Goal: Transaction & Acquisition: Purchase product/service

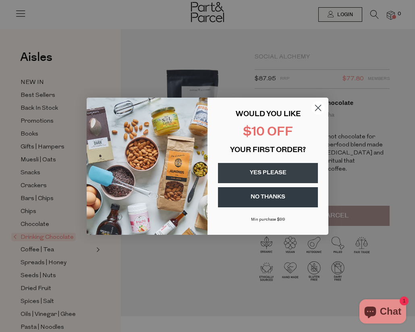
click at [316, 106] on circle "Close dialog" at bounding box center [318, 107] width 13 height 13
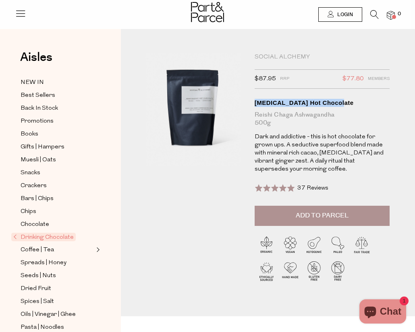
drag, startPoint x: 252, startPoint y: 100, endPoint x: 384, endPoint y: 99, distance: 132.2
click at [378, 100] on div "Social Alchemy $87.95 RRP $77.80 Members Available: In Stock [MEDICAL_DATA] Hot…" at bounding box center [313, 174] width 129 height 243
copy div "[MEDICAL_DATA] Hot Chocolate"
click at [274, 123] on div "Reishi Chaga Ashwagandha 500g" at bounding box center [322, 119] width 135 height 16
drag, startPoint x: 255, startPoint y: 102, endPoint x: 351, endPoint y: 102, distance: 96.7
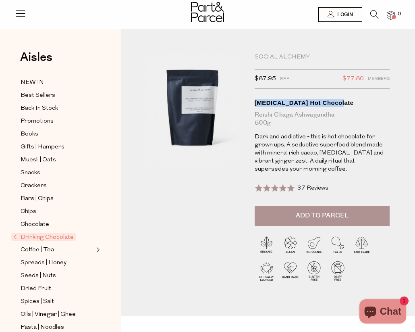
click at [351, 102] on div "[MEDICAL_DATA] Hot Chocolate" at bounding box center [322, 103] width 135 height 8
copy div "[MEDICAL_DATA] Hot Chocolate"
click at [187, 114] on img at bounding box center [193, 109] width 96 height 113
click at [200, 90] on img at bounding box center [193, 109] width 96 height 113
click at [355, 79] on span "$77.80" at bounding box center [353, 79] width 21 height 10
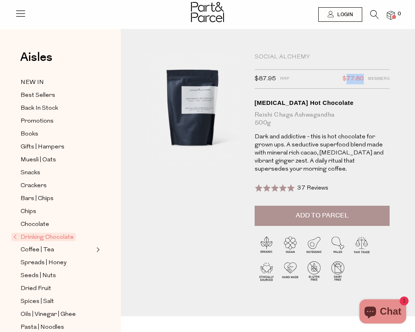
click at [355, 79] on span "$77.80" at bounding box center [353, 79] width 21 height 10
click at [342, 12] on span "Login" at bounding box center [344, 14] width 18 height 7
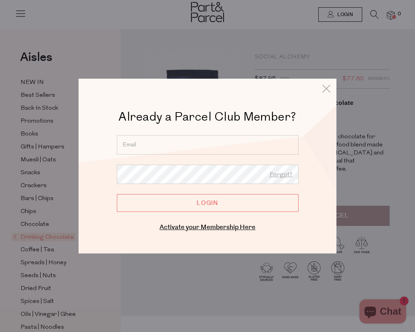
click at [188, 150] on input "email" at bounding box center [208, 144] width 182 height 19
click at [206, 227] on link "Activate your Membership Here" at bounding box center [208, 226] width 96 height 9
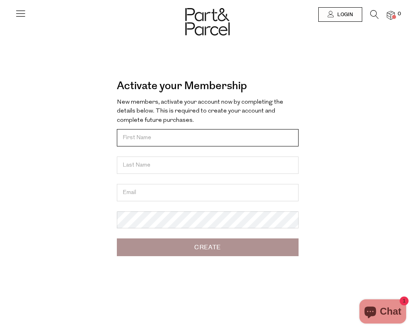
type input "S"
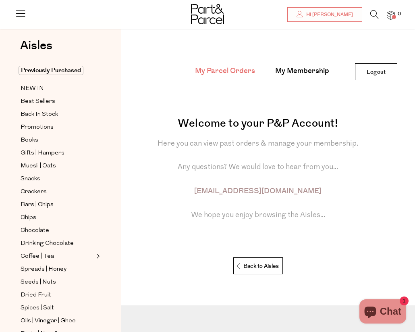
scroll to position [1, 0]
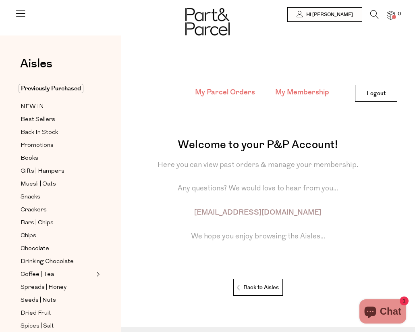
click at [300, 93] on link "My Membership" at bounding box center [302, 92] width 54 height 10
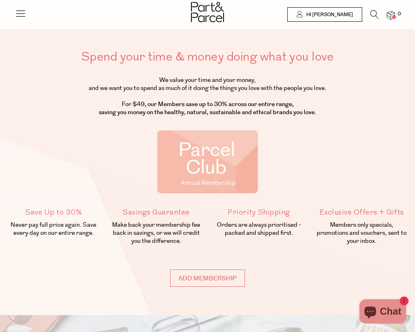
click at [300, 93] on p "We value your time and your money, and we want you to spend as much of it doing…" at bounding box center [207, 96] width 403 height 40
click at [372, 18] on icon at bounding box center [374, 14] width 8 height 9
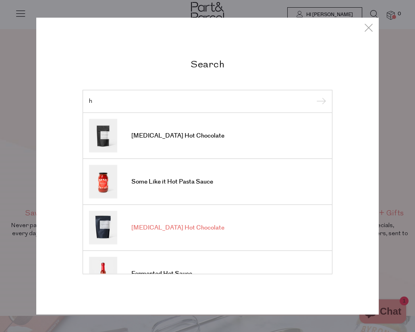
click at [192, 225] on li "[MEDICAL_DATA] Hot Chocolate" at bounding box center [208, 228] width 250 height 46
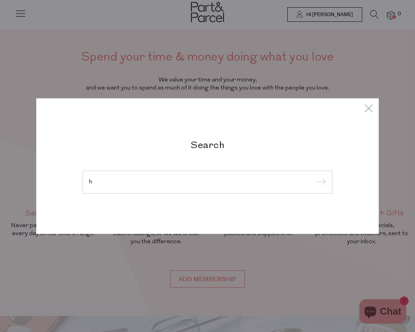
click at [184, 181] on input "h" at bounding box center [207, 182] width 237 height 6
click at [189, 185] on div "h" at bounding box center [208, 181] width 250 height 23
click at [158, 178] on div "h" at bounding box center [208, 181] width 250 height 23
click at [119, 184] on input "h" at bounding box center [207, 182] width 237 height 6
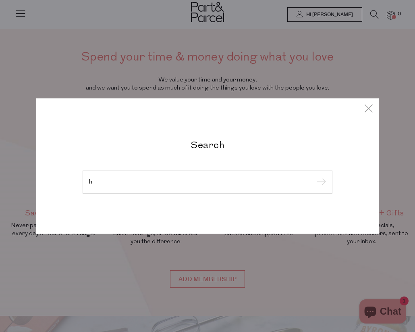
click at [107, 186] on div "h" at bounding box center [208, 181] width 250 height 23
click at [107, 187] on div "h" at bounding box center [208, 181] width 250 height 23
click at [91, 184] on input "h" at bounding box center [207, 182] width 237 height 6
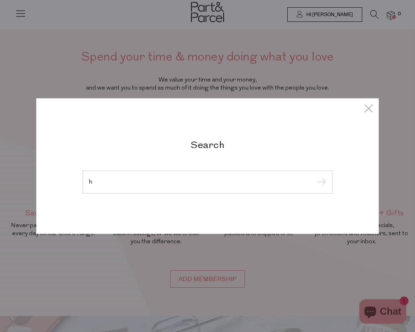
type input "o"
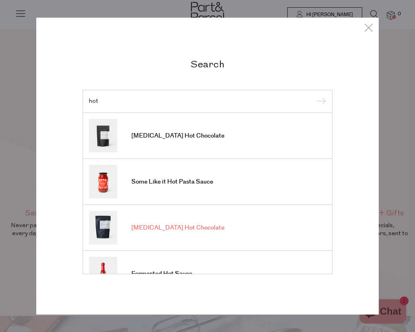
type input "hot"
click at [148, 230] on span "[MEDICAL_DATA] Hot Chocolate" at bounding box center [177, 228] width 93 height 8
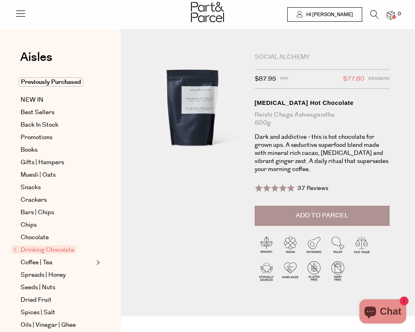
click at [340, 220] on button "Add to Parcel" at bounding box center [322, 216] width 135 height 20
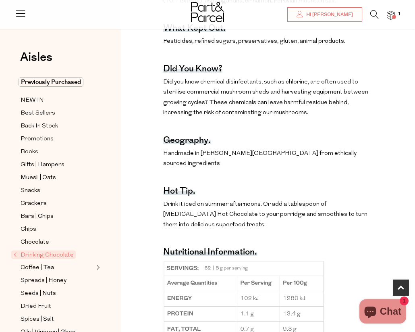
scroll to position [475, 0]
